Goal: Information Seeking & Learning: Learn about a topic

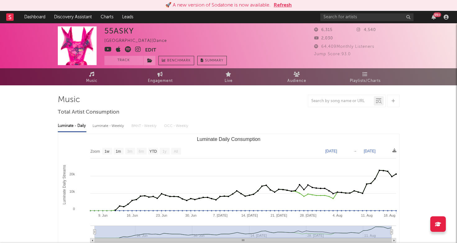
select select "1w"
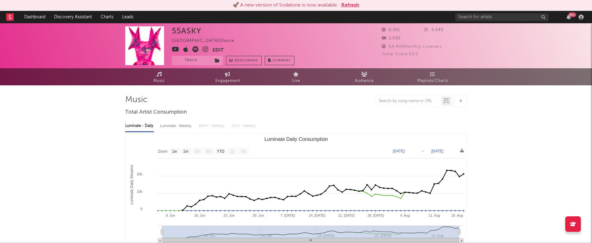
click at [10, 19] on icon at bounding box center [10, 17] width 2 height 4
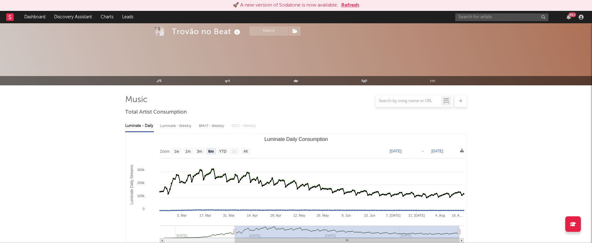
select select "6m"
select select "1w"
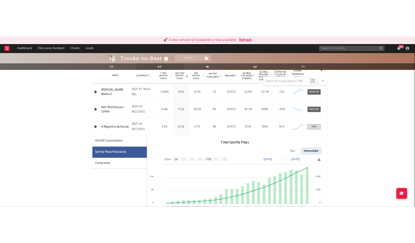
scroll to position [254, 0]
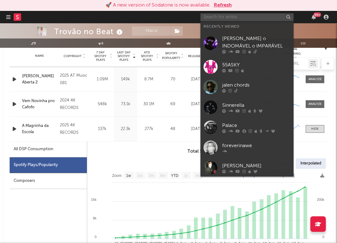
click at [217, 18] on input "text" at bounding box center [247, 17] width 93 height 8
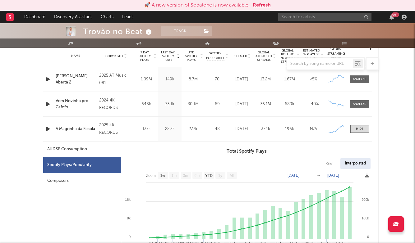
click at [289, 15] on input "text" at bounding box center [324, 17] width 93 height 8
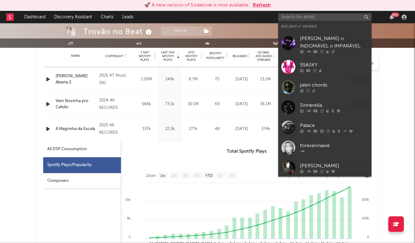
click at [287, 20] on input "text" at bounding box center [324, 17] width 93 height 8
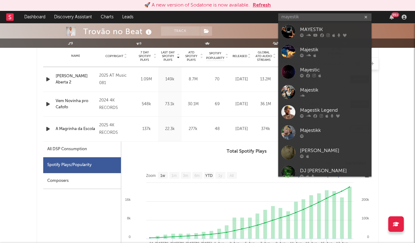
type input "Mayestik"
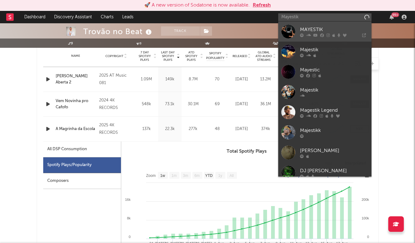
drag, startPoint x: 287, startPoint y: 20, endPoint x: 326, endPoint y: 33, distance: 41.2
click at [326, 33] on icon at bounding box center [327, 35] width 3 height 4
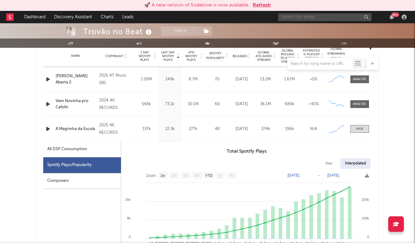
click at [314, 18] on input "text" at bounding box center [324, 17] width 93 height 8
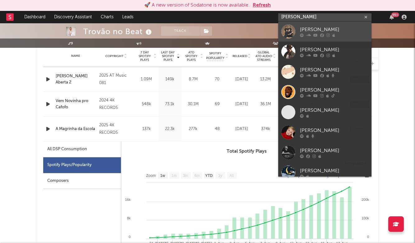
type input "mayes"
click at [311, 31] on div "Mayes" at bounding box center [334, 29] width 68 height 7
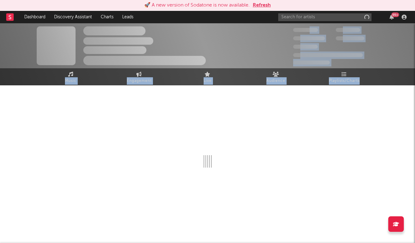
drag, startPoint x: 311, startPoint y: 31, endPoint x: 302, endPoint y: 25, distance: 10.7
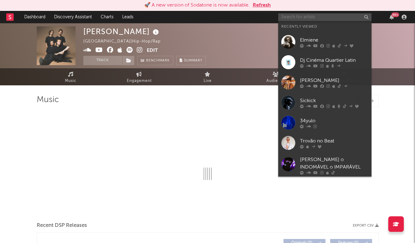
click at [300, 15] on input "text" at bounding box center [324, 17] width 93 height 8
type input "ma"
select select "1w"
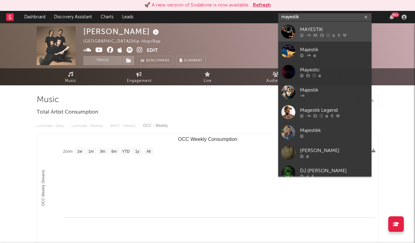
type input "mayestik"
click at [294, 30] on div at bounding box center [288, 32] width 14 height 14
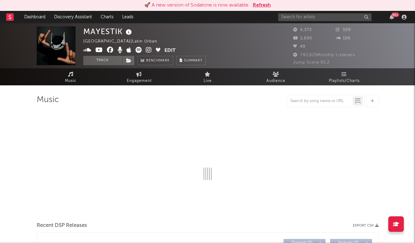
select select "1w"
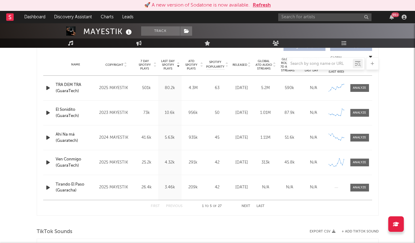
scroll to position [245, 0]
click at [354, 89] on div at bounding box center [359, 88] width 13 height 5
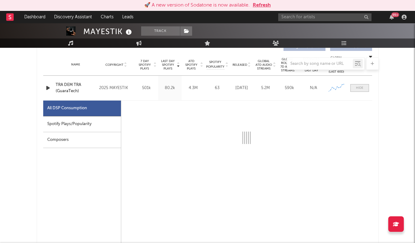
select select "1w"
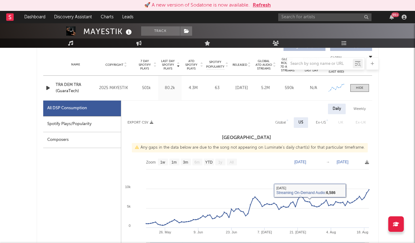
click at [89, 109] on div "All DSP Consumption" at bounding box center [82, 109] width 78 height 16
click at [91, 120] on div "Spotify Plays/Popularity" at bounding box center [82, 125] width 78 height 16
select select "1w"
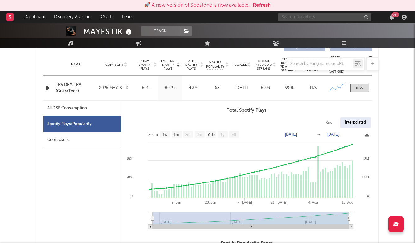
click at [300, 16] on input "text" at bounding box center [324, 17] width 93 height 8
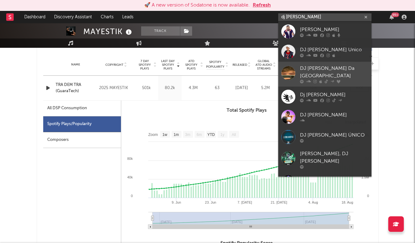
type input "dj Paulinho"
click at [328, 71] on div "DJ Paulinho Mondi Da Baixa Baviera" at bounding box center [334, 72] width 68 height 15
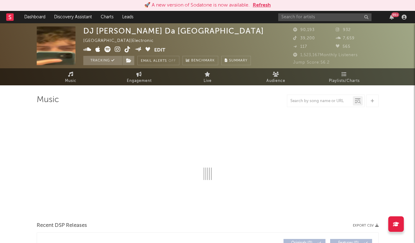
select select "6m"
